Goal: Information Seeking & Learning: Compare options

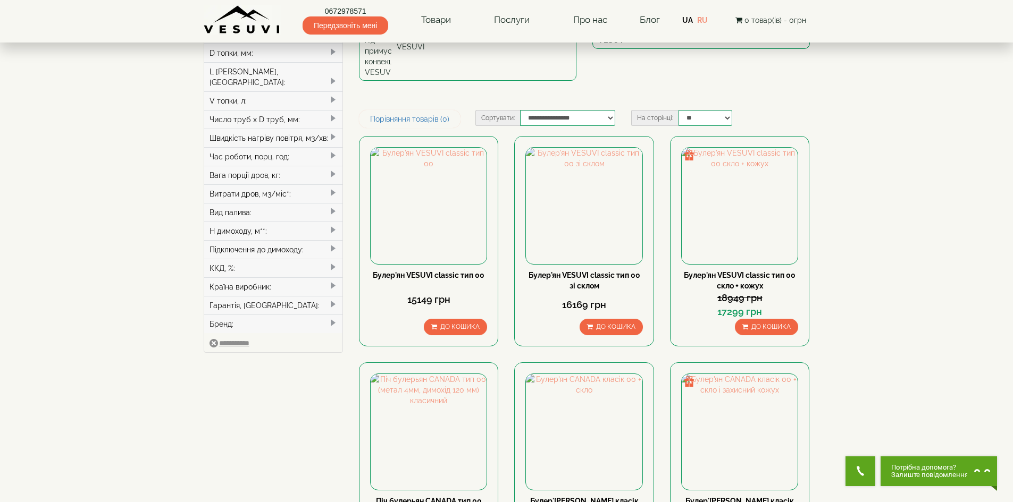
scroll to position [213, 0]
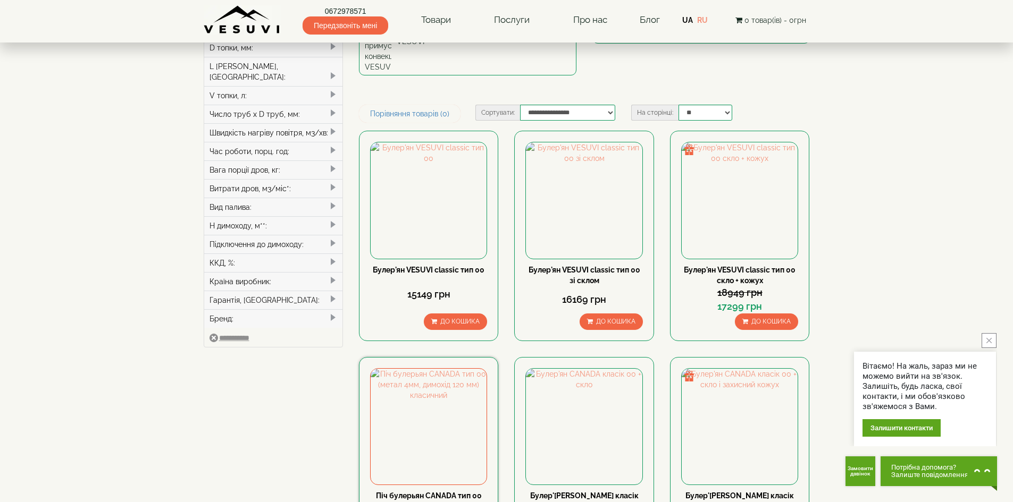
click at [431, 492] on link "Піч булерьян CANADA тип 00 (метал 4мм, димохід 120 мм) класичний" at bounding box center [429, 507] width 106 height 30
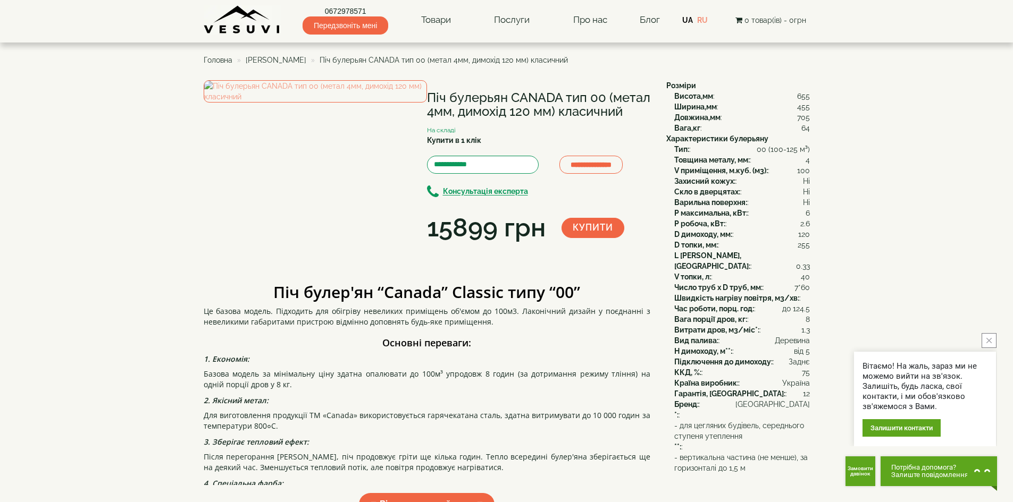
click at [989, 336] on button "close button" at bounding box center [988, 340] width 15 height 15
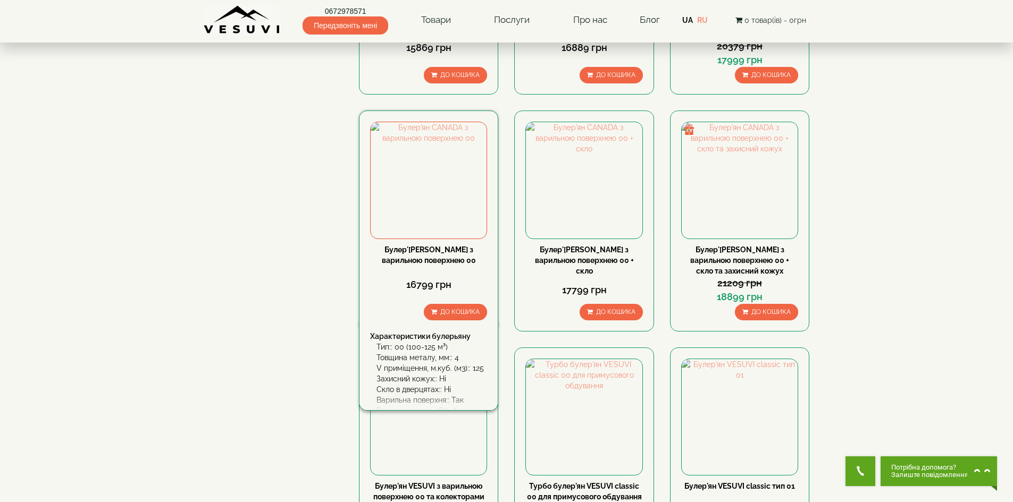
scroll to position [1010, 0]
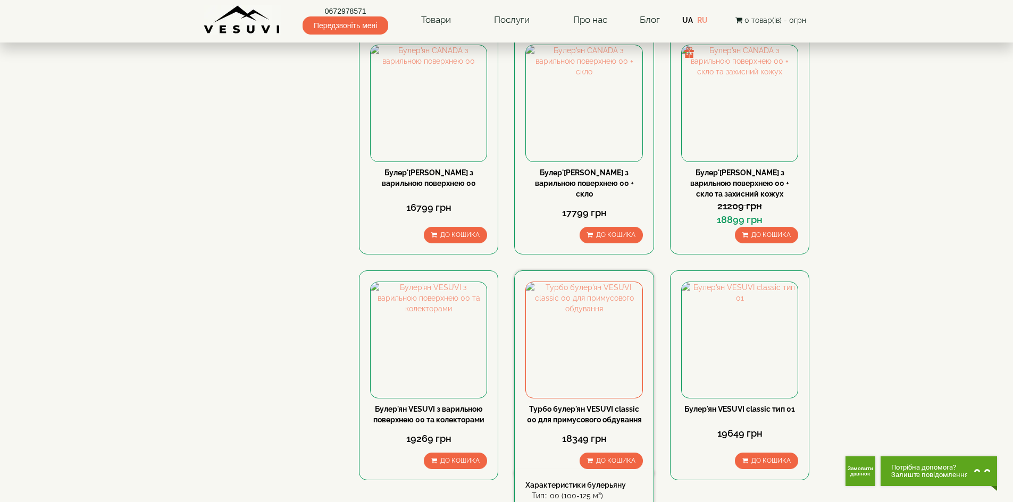
click at [581, 405] on link "Турбо булер'ян VESUVI classic 00 для примусового обдування" at bounding box center [584, 414] width 115 height 19
